Goal: Task Accomplishment & Management: Manage account settings

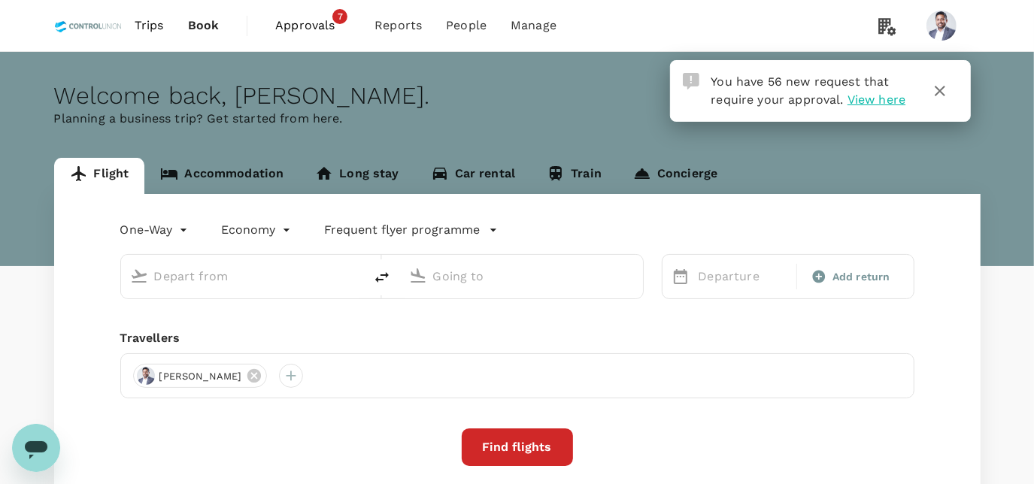
type input "Bintulu, Malaysia (any)"
type input "Kuala Lumpur Intl (KUL)"
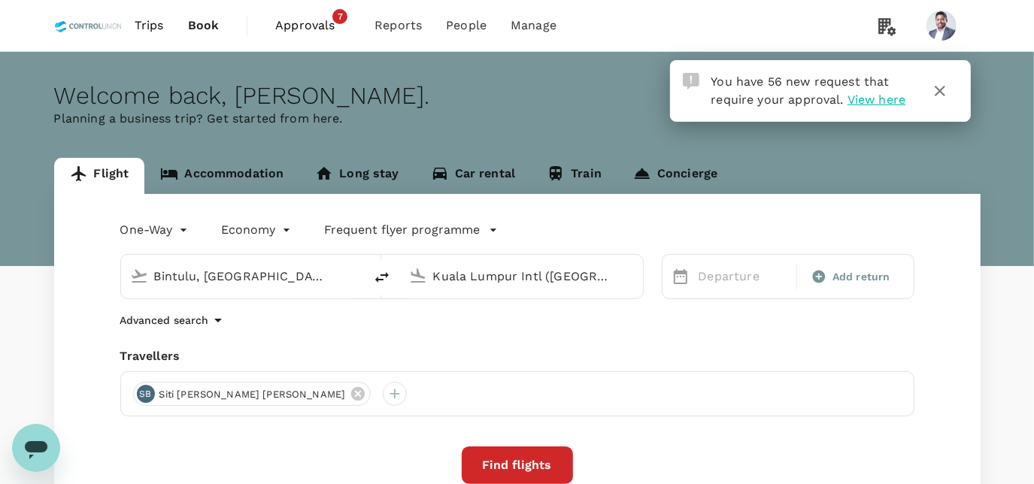
click at [278, 39] on link "Approvals 7" at bounding box center [312, 25] width 99 height 51
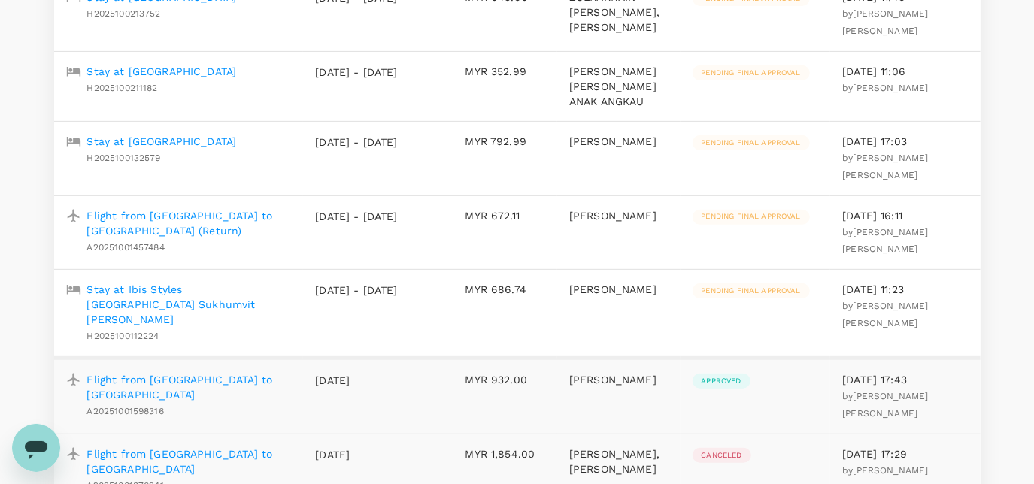
scroll to position [341, 0]
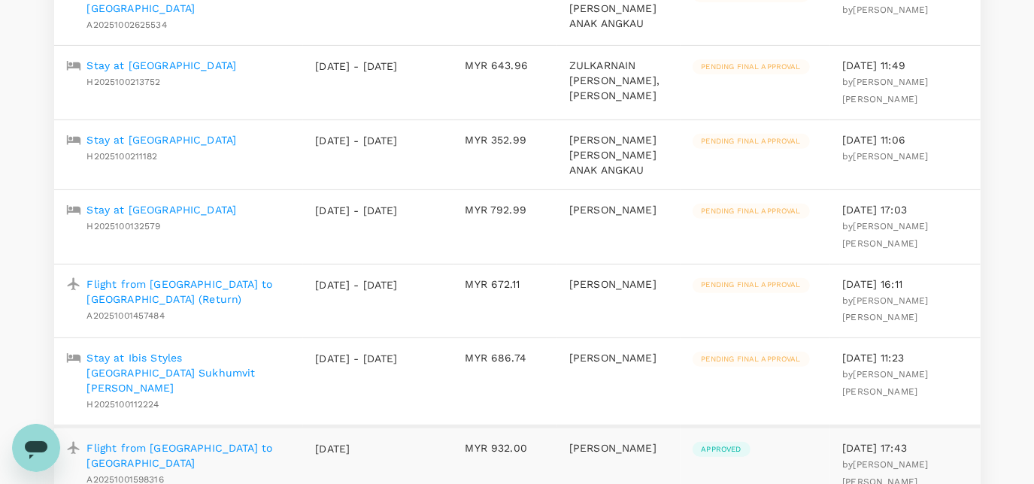
click at [138, 80] on td "Stay at Nouvo City Hotel H2025100213752" at bounding box center [179, 82] width 250 height 74
click at [138, 65] on td "Stay at Nouvo City Hotel H2025100213752" at bounding box center [179, 82] width 250 height 74
click at [159, 58] on p "Stay at [GEOGRAPHIC_DATA]" at bounding box center [162, 65] width 150 height 15
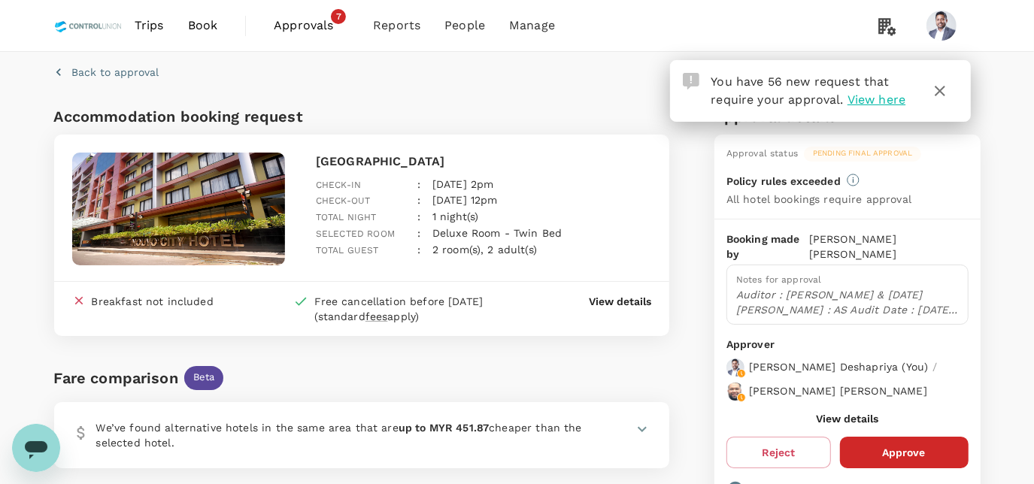
click at [882, 287] on p "Auditor : Jasmandy & Zul Prgm : AS Audit Date : 21st Sept- 04th Oct 2025 (Clien…" at bounding box center [847, 302] width 222 height 30
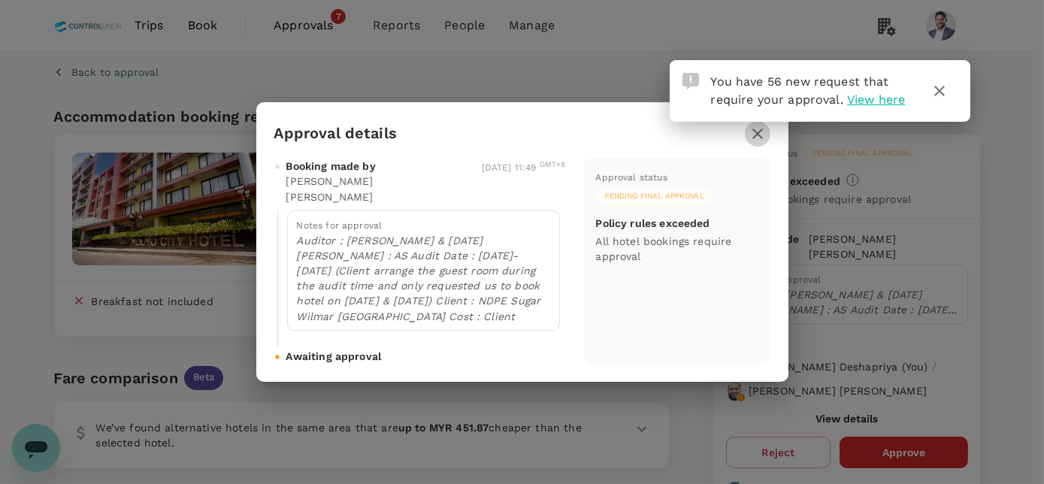
click at [753, 138] on icon "button" at bounding box center [757, 134] width 11 height 11
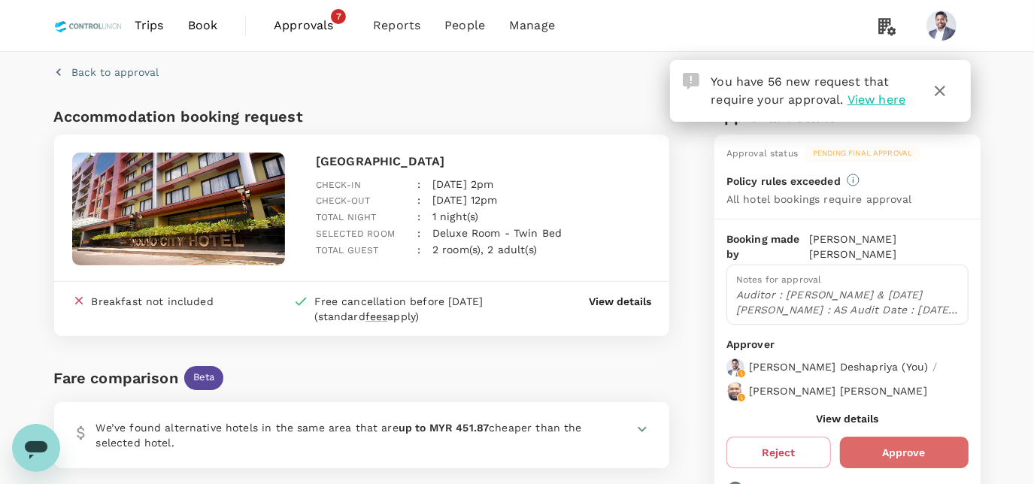
click at [877, 437] on button "Approve" at bounding box center [904, 453] width 129 height 32
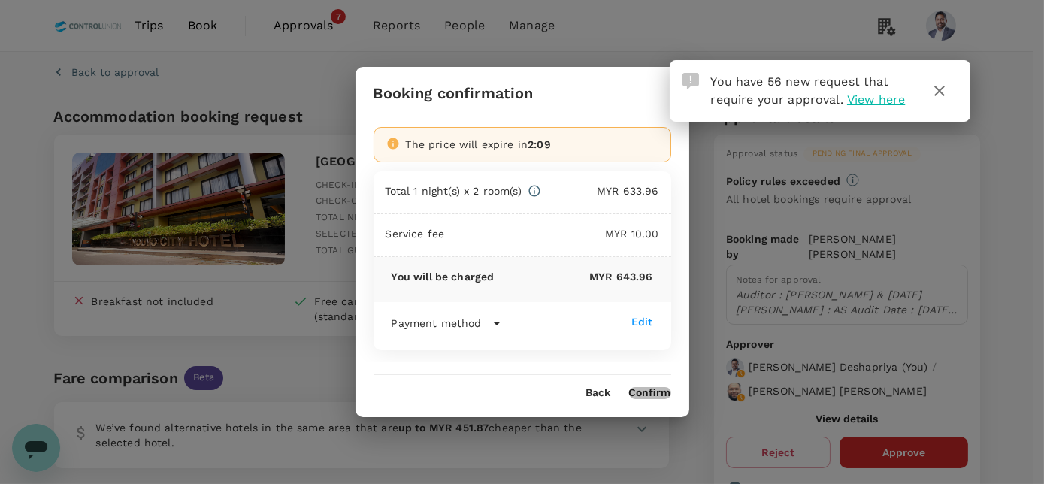
click at [659, 388] on button "Confirm" at bounding box center [650, 393] width 42 height 12
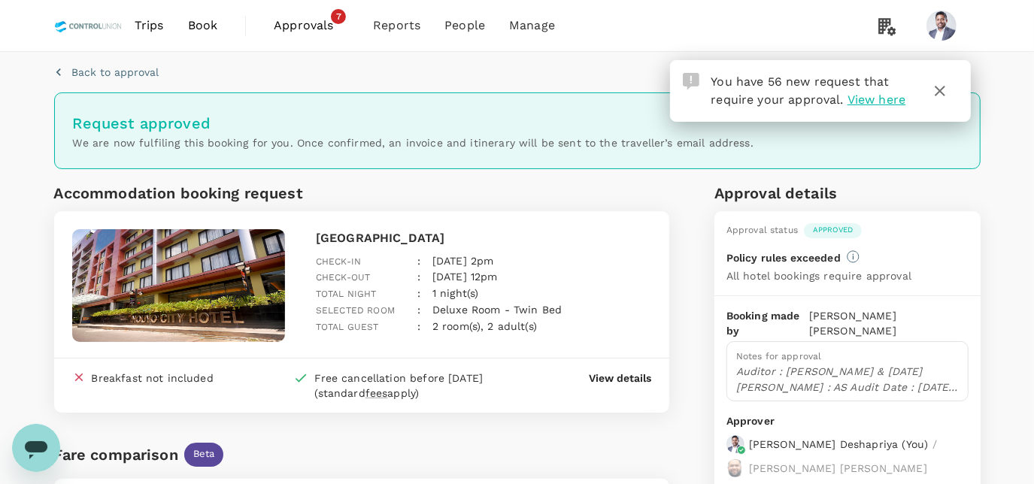
click at [310, 22] on span "Approvals" at bounding box center [311, 26] width 75 height 18
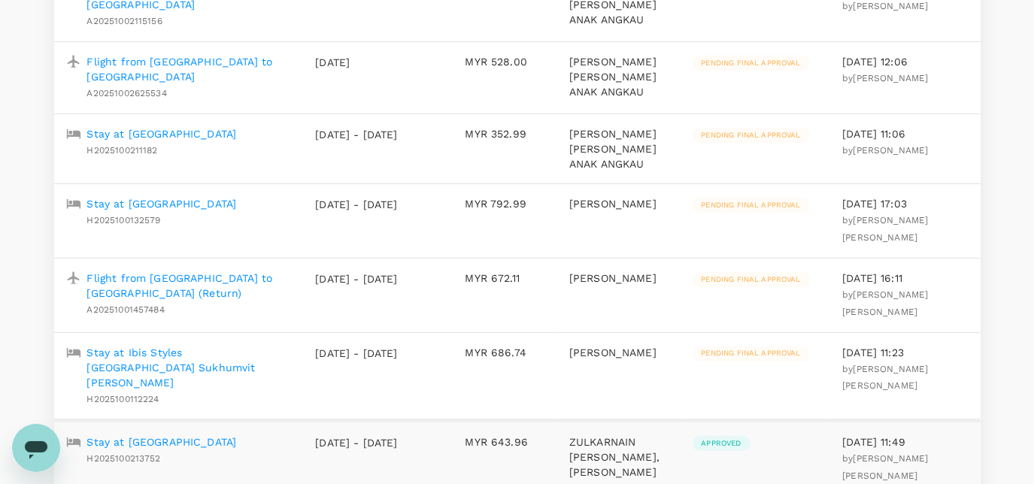
scroll to position [204, 0]
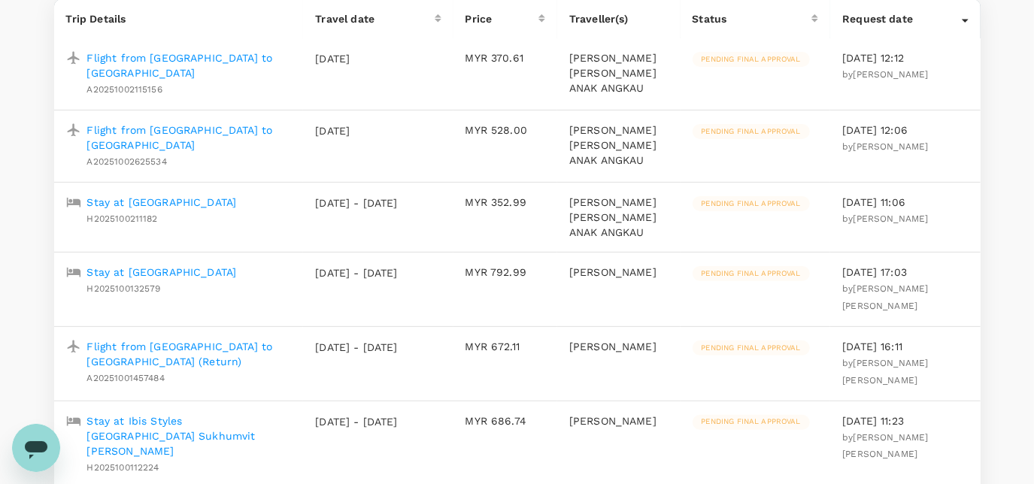
click at [211, 265] on p "Stay at [GEOGRAPHIC_DATA]" at bounding box center [162, 272] width 150 height 15
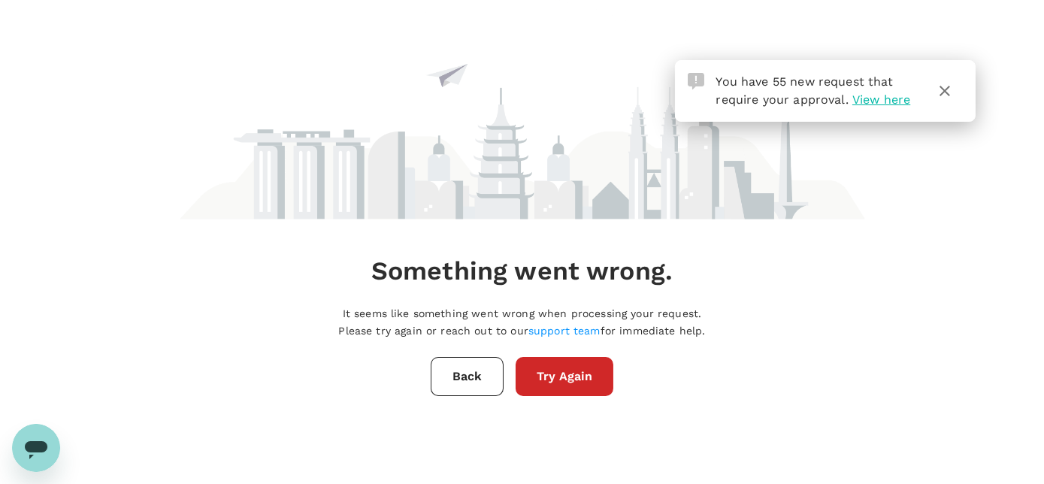
click at [547, 370] on button "Try Again" at bounding box center [565, 376] width 98 height 39
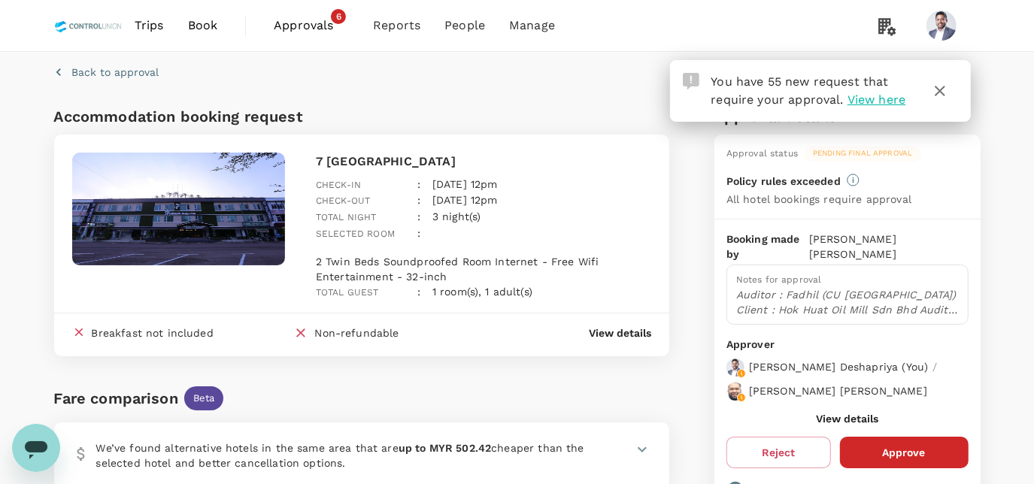
click at [925, 287] on p "Auditor : Fadhil (CU [GEOGRAPHIC_DATA]) Client : Hok Huat Oil Mill Sdn Bhd Audi…" at bounding box center [847, 302] width 222 height 30
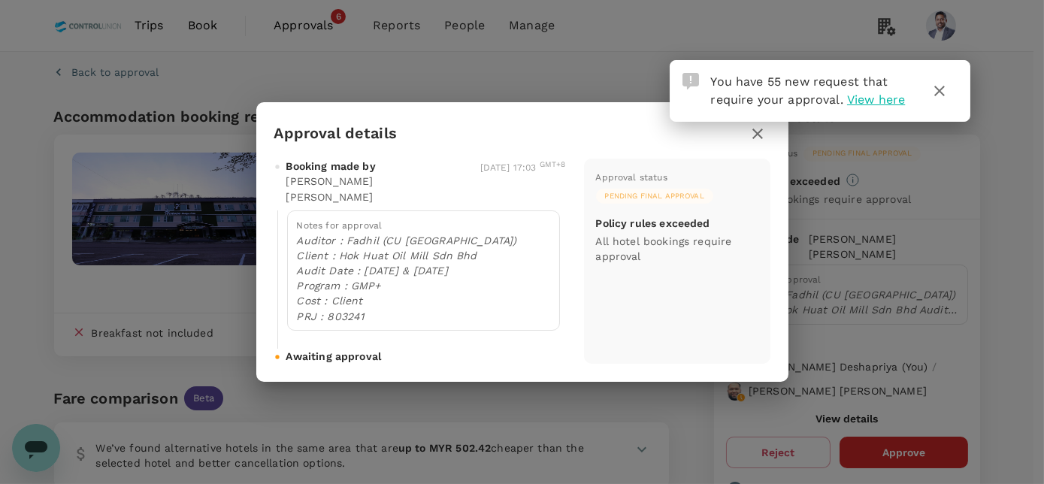
click at [753, 141] on icon "button" at bounding box center [758, 134] width 18 height 18
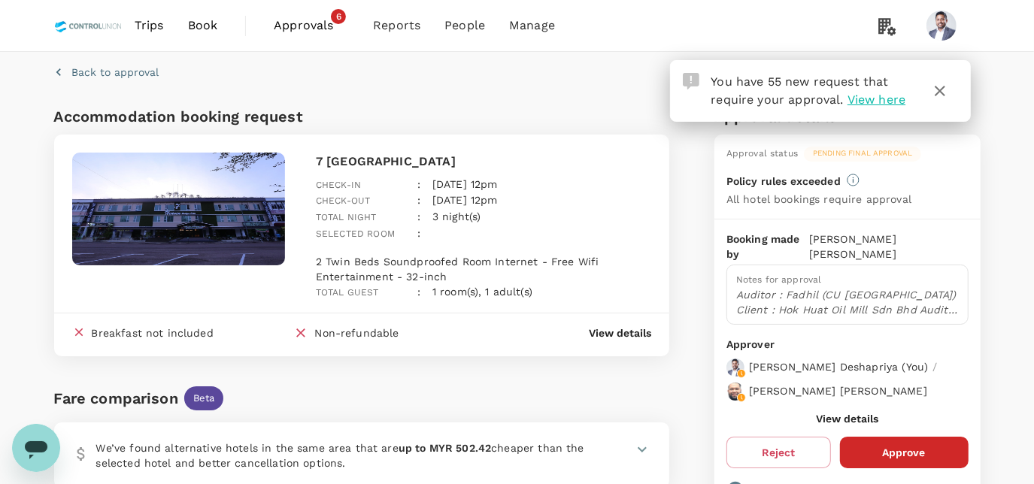
click at [903, 437] on button "Approve" at bounding box center [904, 453] width 129 height 32
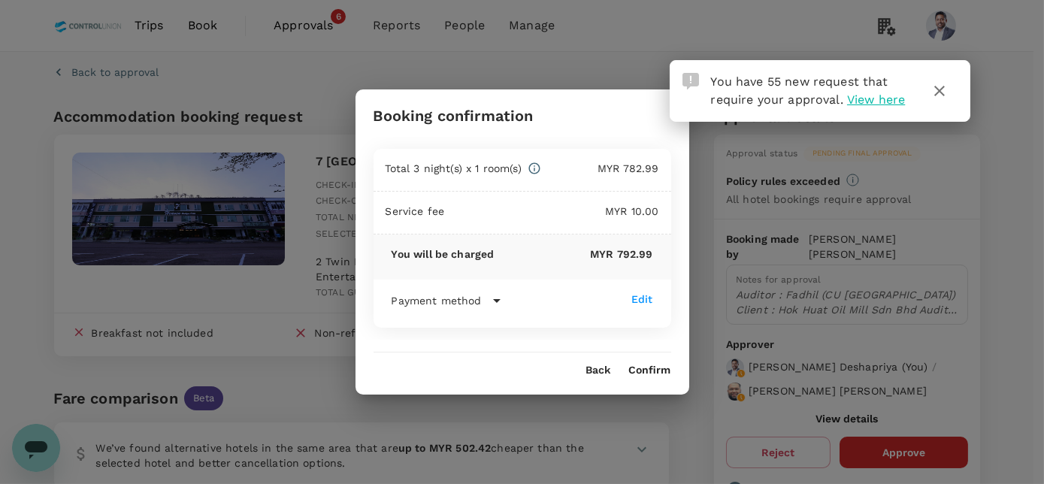
click at [652, 366] on button "Confirm" at bounding box center [650, 371] width 42 height 12
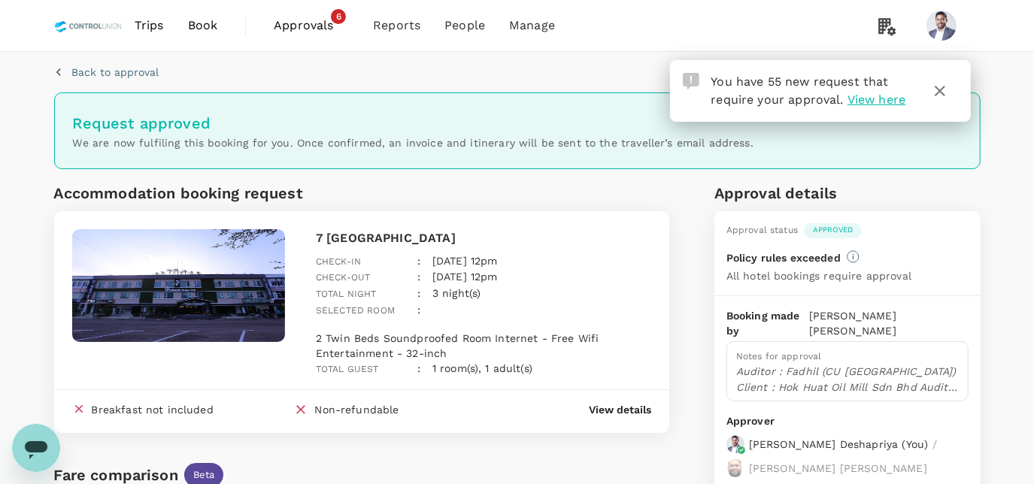
click at [313, 20] on span "Approvals" at bounding box center [311, 26] width 75 height 18
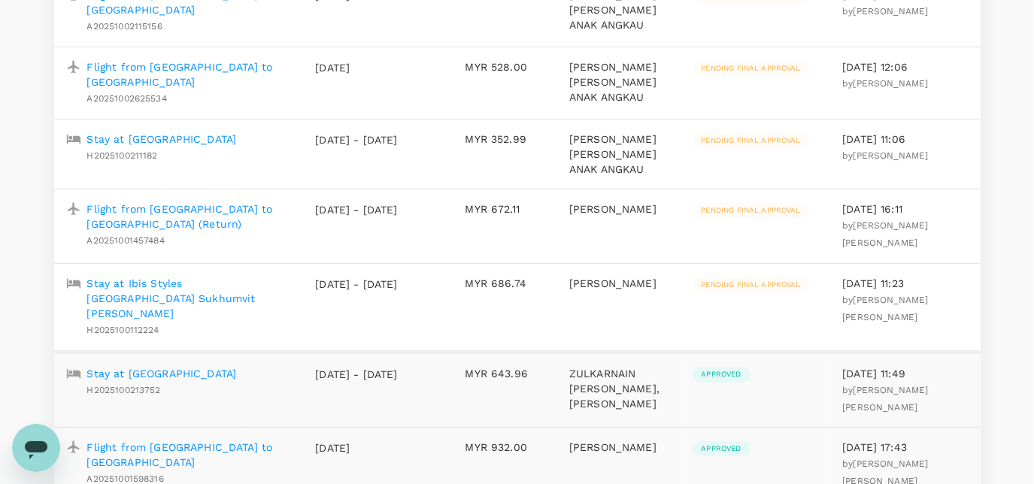
scroll to position [274, 0]
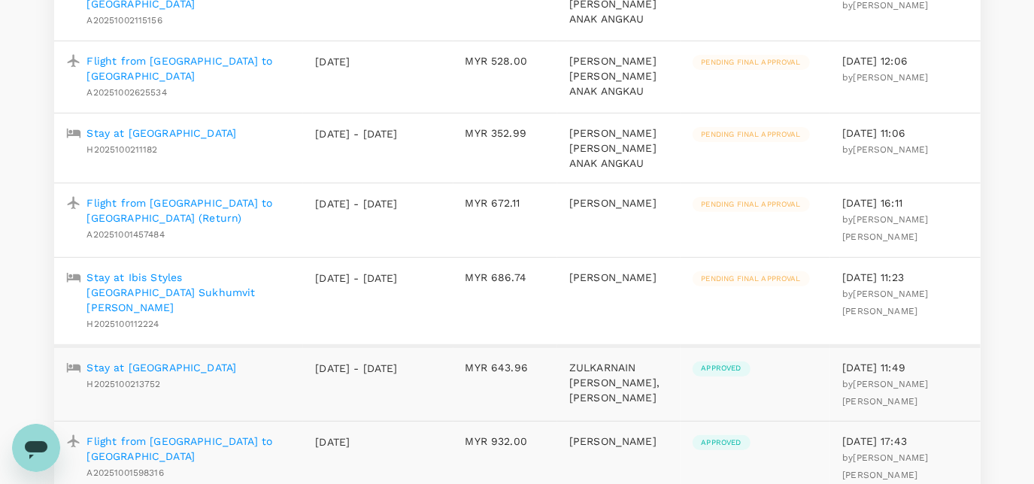
click at [184, 195] on p "Flight from [GEOGRAPHIC_DATA] to [GEOGRAPHIC_DATA] (Return)" at bounding box center [189, 210] width 204 height 30
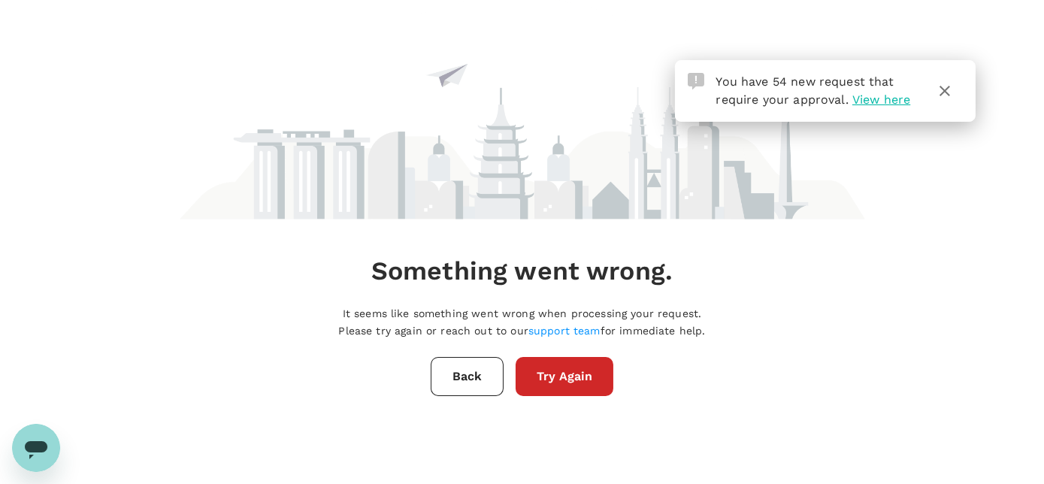
click at [574, 386] on button "Try Again" at bounding box center [565, 376] width 98 height 39
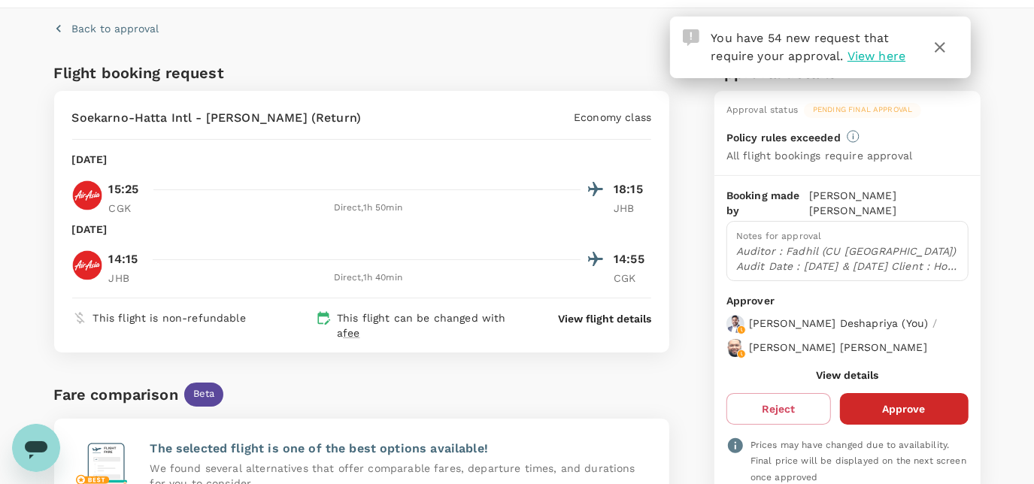
scroll to position [68, 0]
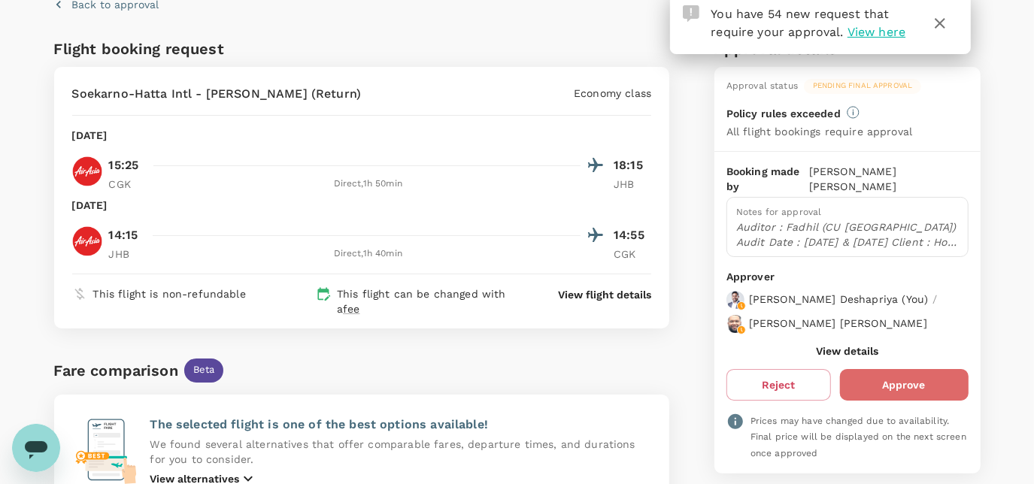
click at [928, 369] on button "Approve" at bounding box center [904, 385] width 129 height 32
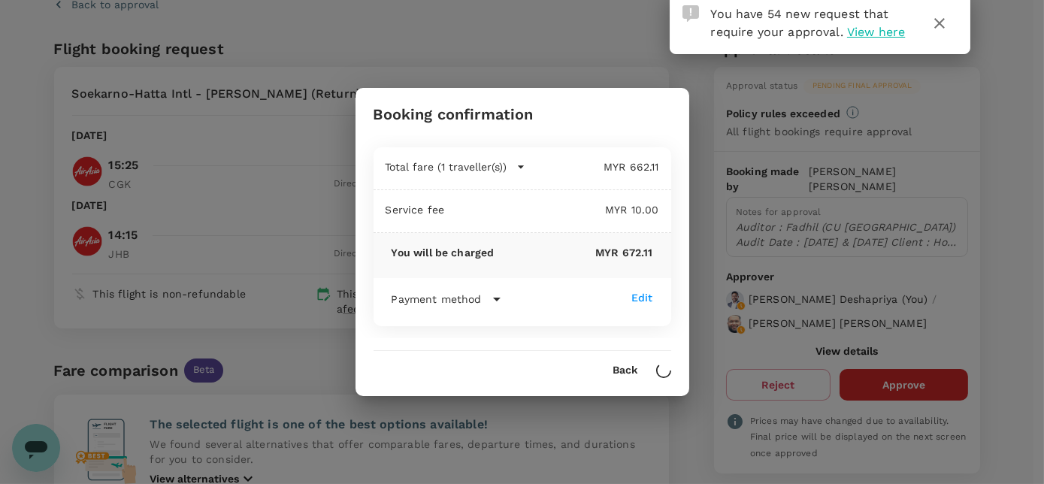
click at [622, 370] on button "Back" at bounding box center [625, 371] width 25 height 12
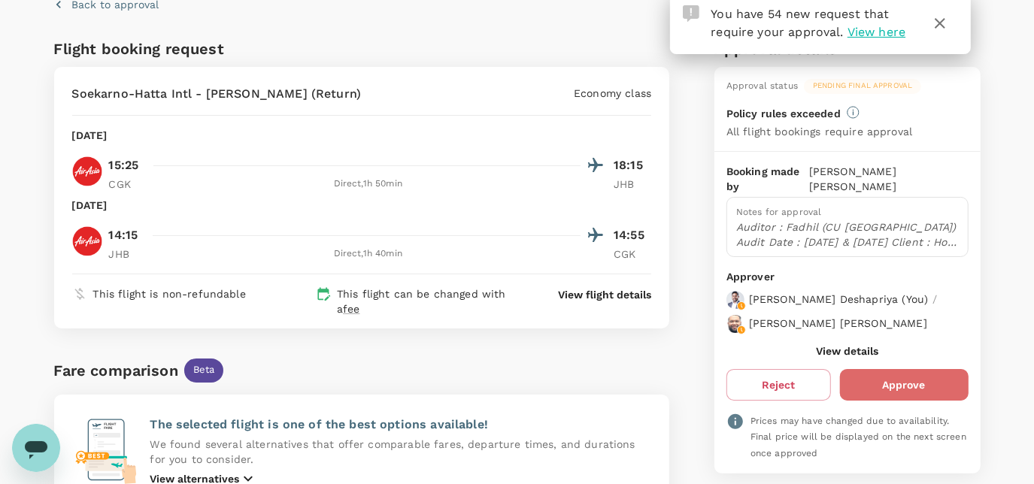
click at [878, 369] on button "Approve" at bounding box center [904, 385] width 129 height 32
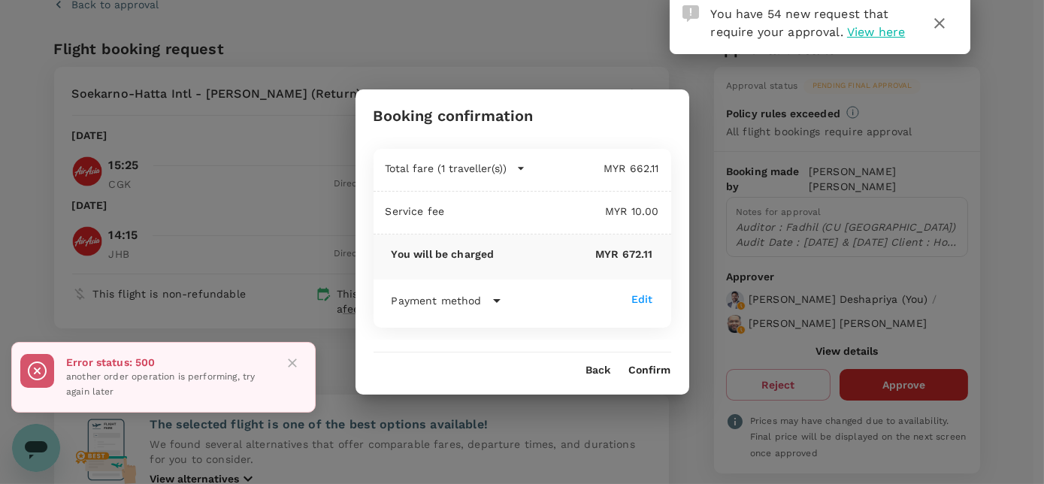
click at [649, 373] on button "Confirm" at bounding box center [650, 371] width 42 height 12
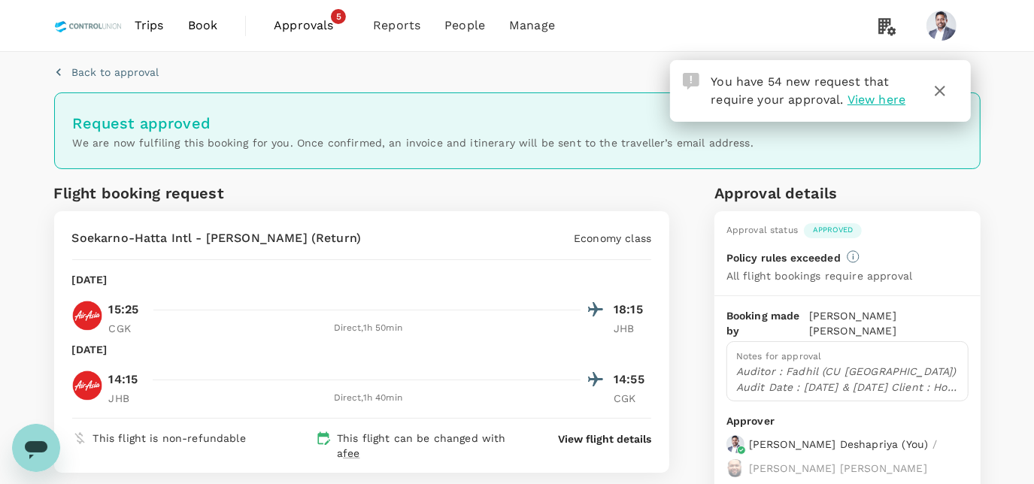
scroll to position [0, 0]
click at [296, 29] on span "Approvals" at bounding box center [311, 26] width 75 height 18
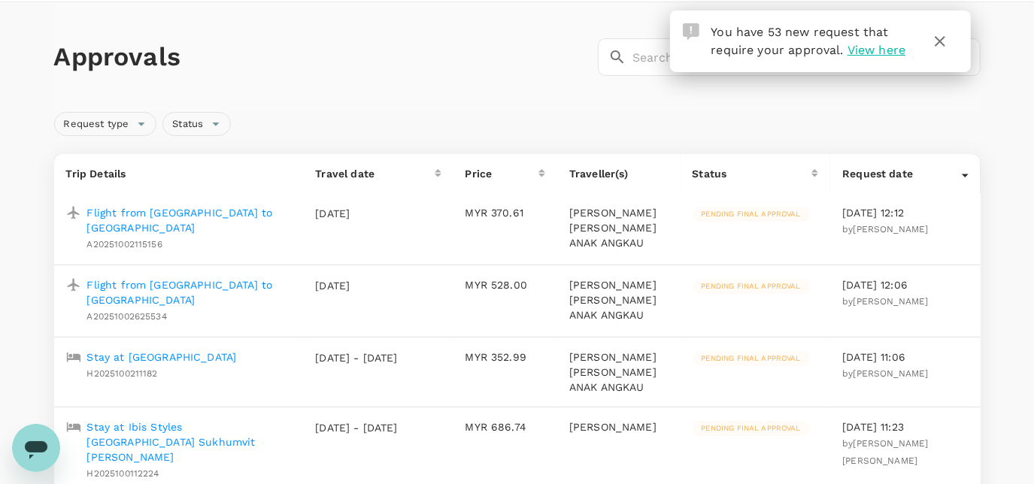
scroll to position [136, 0]
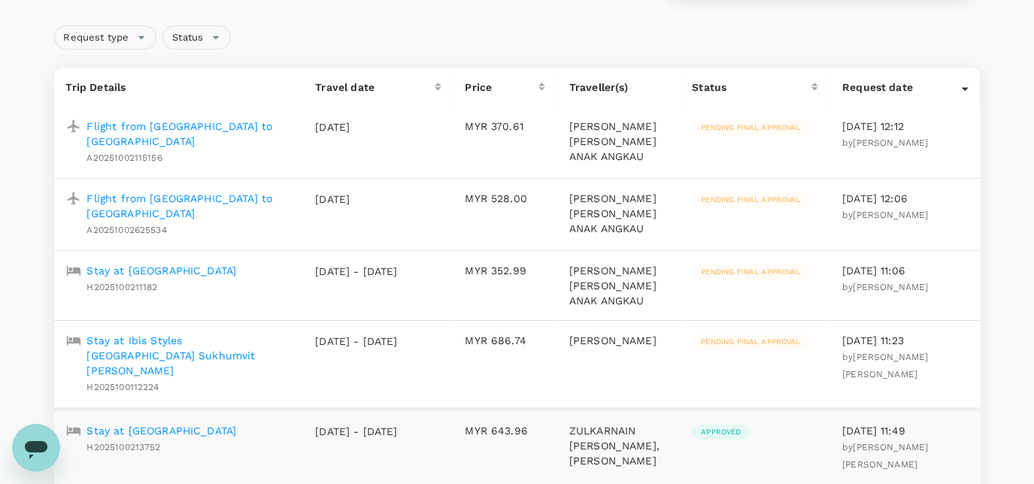
click at [190, 127] on p "Flight from [GEOGRAPHIC_DATA] to [GEOGRAPHIC_DATA]" at bounding box center [189, 134] width 204 height 30
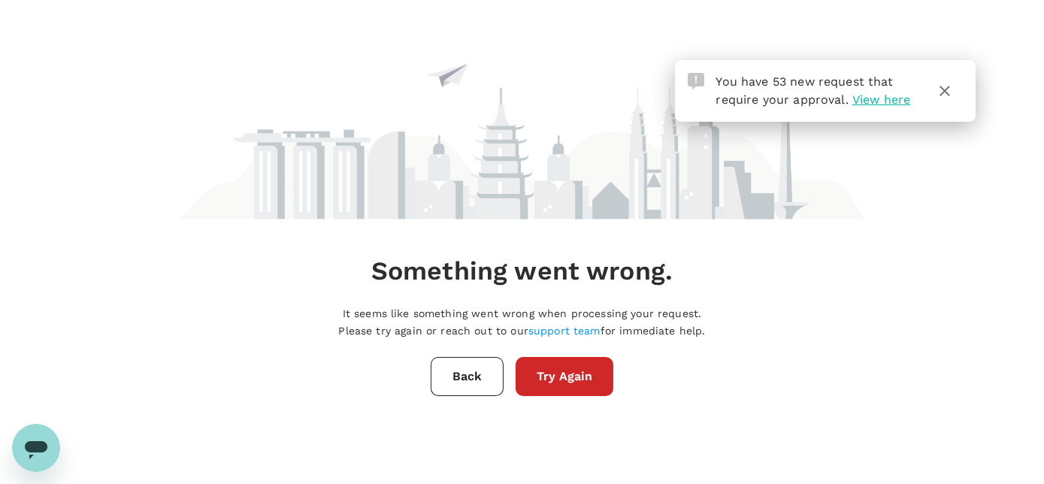
click at [571, 389] on button "Try Again" at bounding box center [565, 376] width 98 height 39
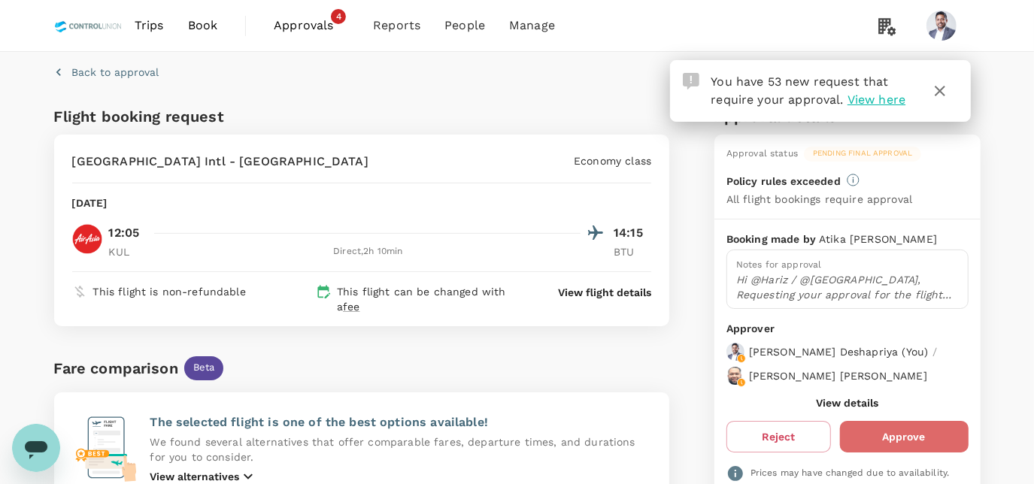
click at [891, 440] on button "Approve" at bounding box center [904, 437] width 129 height 32
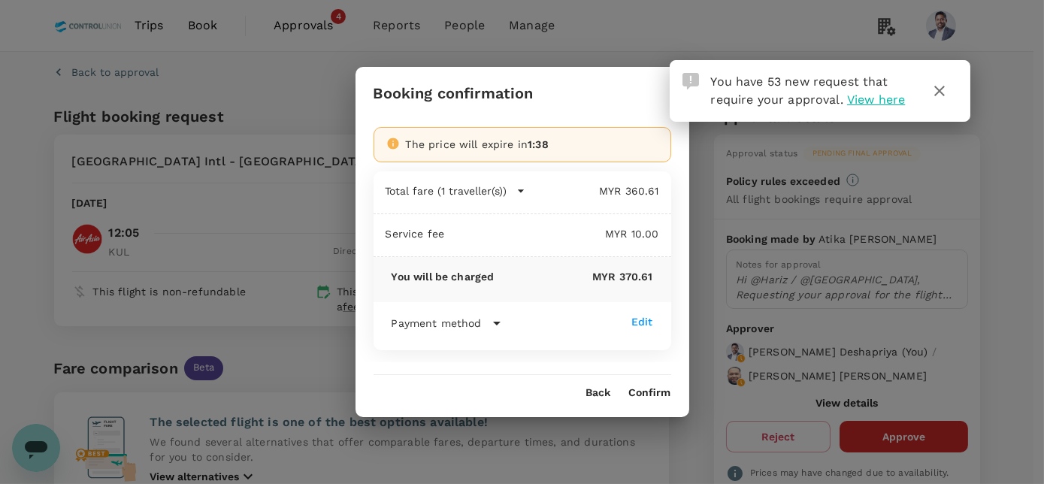
click at [661, 391] on button "Confirm" at bounding box center [650, 393] width 42 height 12
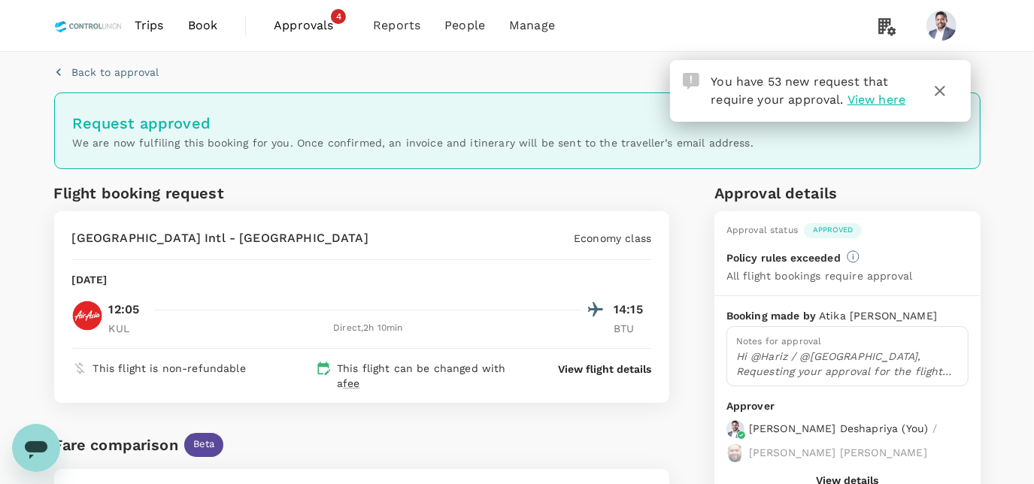
click at [313, 23] on span "Approvals" at bounding box center [311, 26] width 75 height 18
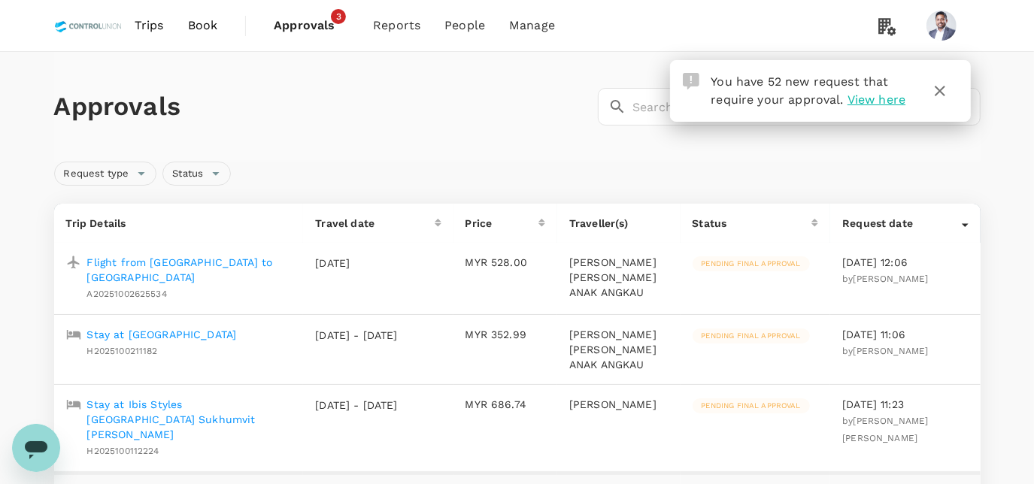
click at [528, 280] on td "MYR 528.00" at bounding box center [505, 278] width 104 height 71
click at [174, 265] on p "Flight from [GEOGRAPHIC_DATA] to [GEOGRAPHIC_DATA]" at bounding box center [189, 270] width 204 height 30
